Goal: Information Seeking & Learning: Learn about a topic

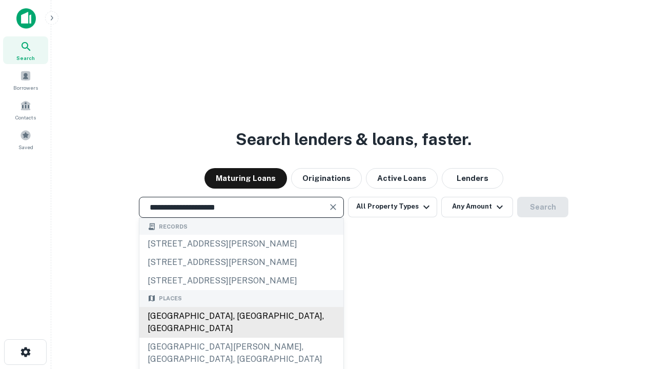
click at [241, 338] on div "[GEOGRAPHIC_DATA], [GEOGRAPHIC_DATA], [GEOGRAPHIC_DATA]" at bounding box center [241, 322] width 204 height 31
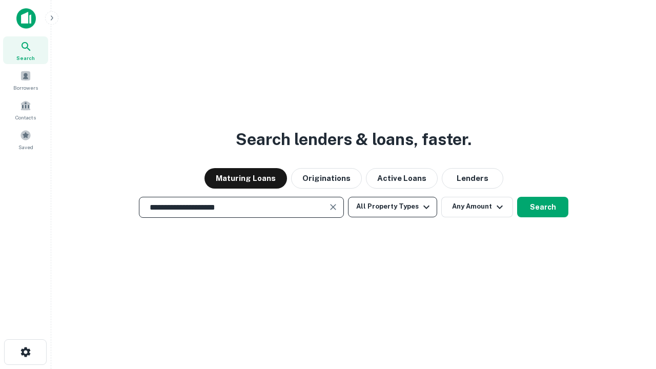
type input "**********"
click at [393, 207] on button "All Property Types" at bounding box center [392, 207] width 89 height 20
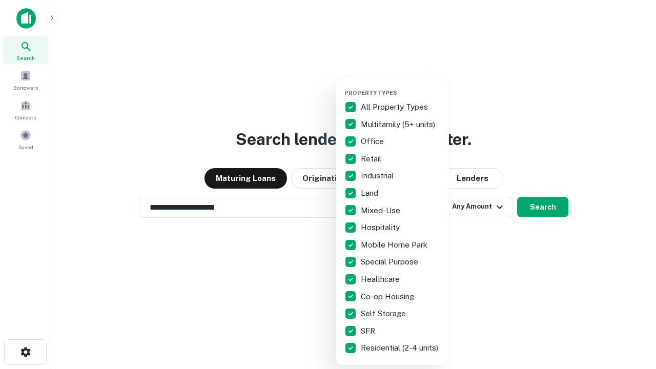
click at [401, 86] on button "button" at bounding box center [400, 86] width 113 height 1
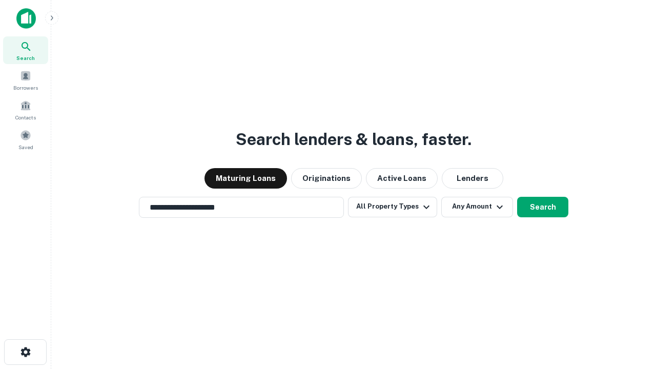
scroll to position [6, 124]
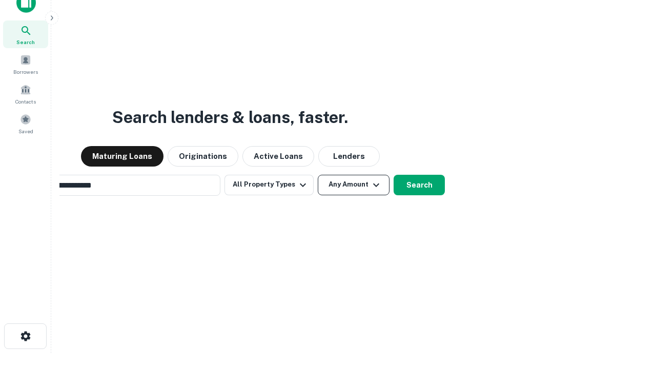
click at [318, 175] on button "Any Amount" at bounding box center [354, 185] width 72 height 20
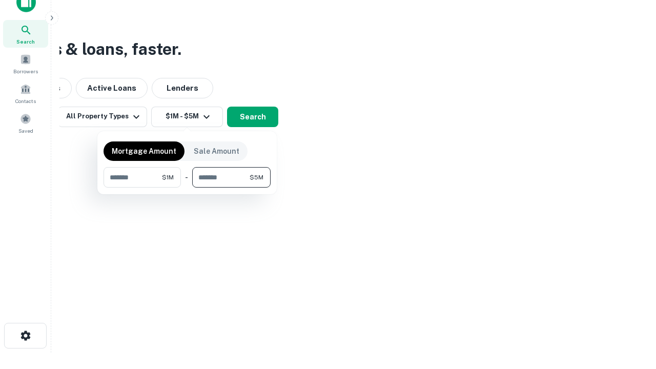
type input "*******"
click at [187, 188] on button "button" at bounding box center [187, 188] width 167 height 1
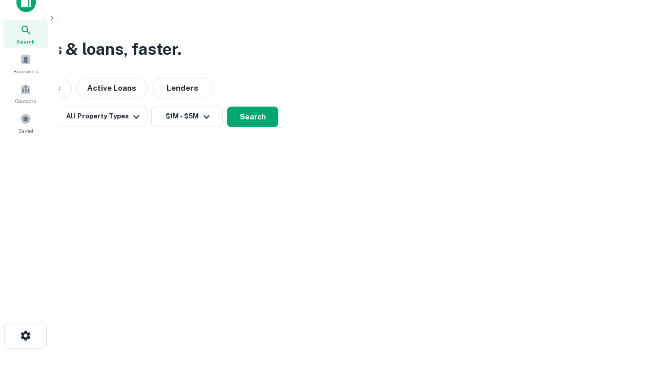
scroll to position [6, 189]
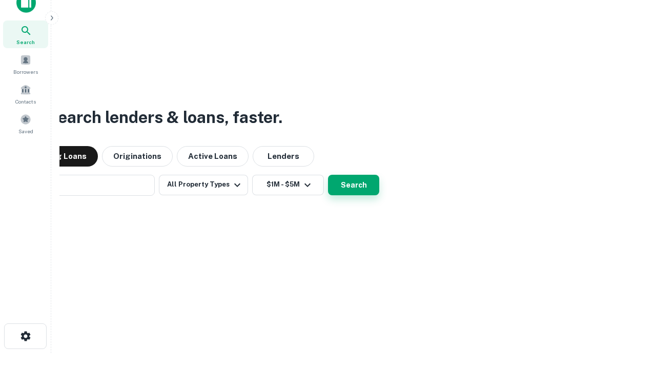
click at [328, 175] on button "Search" at bounding box center [353, 185] width 51 height 20
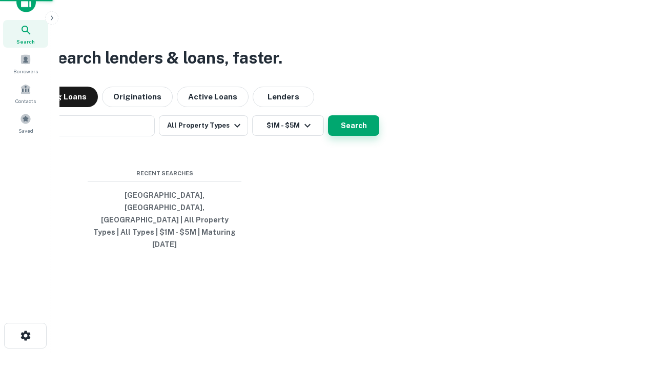
scroll to position [27, 290]
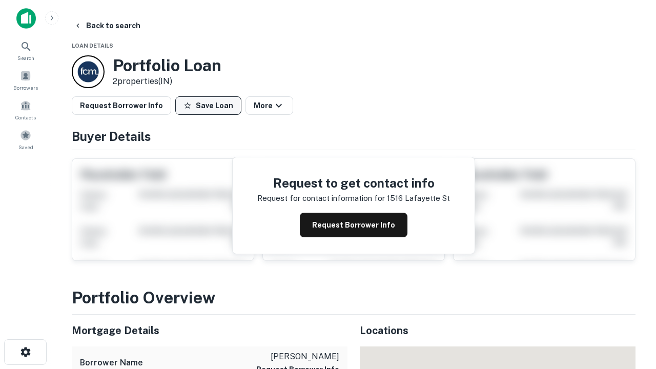
click at [208, 106] on button "Save Loan" at bounding box center [208, 105] width 66 height 18
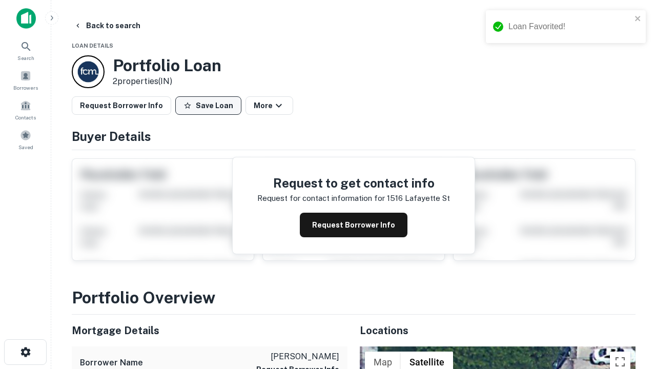
click at [211, 106] on button "Save Loan" at bounding box center [208, 105] width 66 height 18
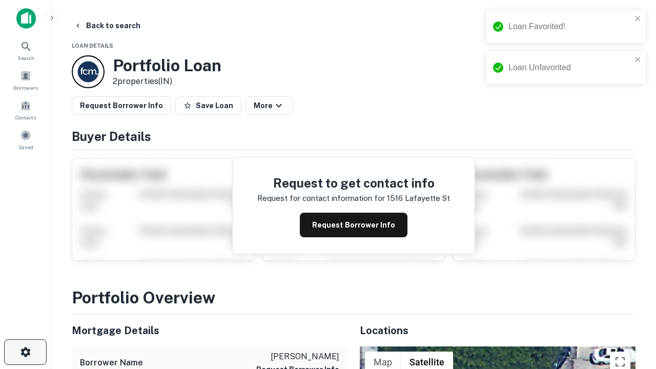
click at [25, 352] on icon "button" at bounding box center [25, 352] width 12 height 12
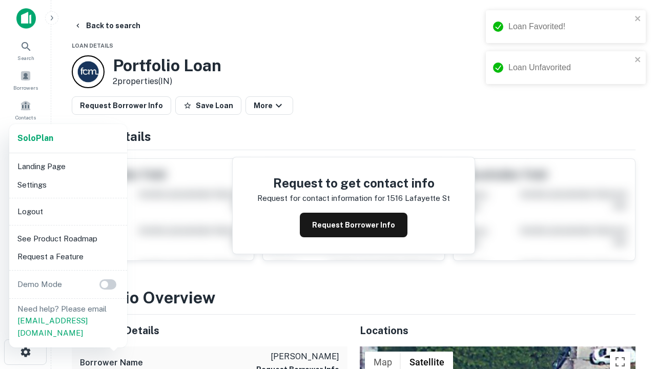
click at [68, 211] on li "Logout" at bounding box center [68, 211] width 110 height 18
